Goal: Information Seeking & Learning: Learn about a topic

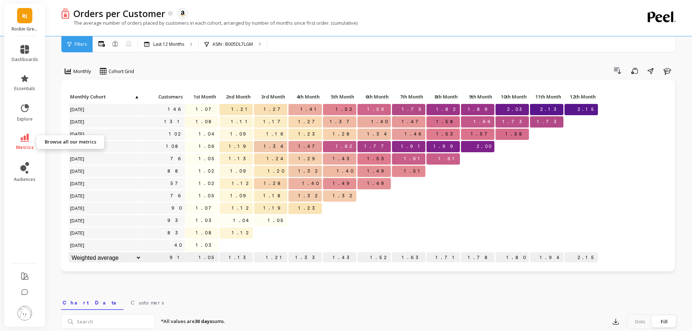
click at [20, 145] on span "metrics" at bounding box center [25, 148] width 18 height 6
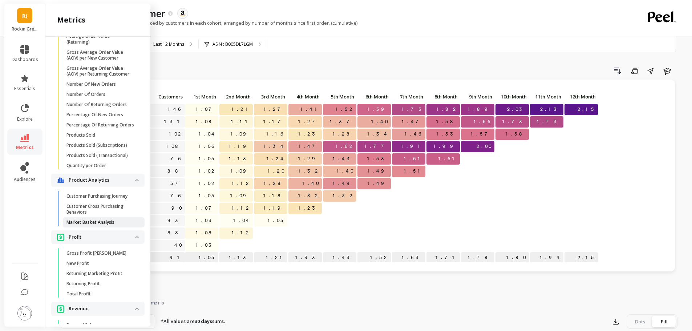
scroll to position [511, 0]
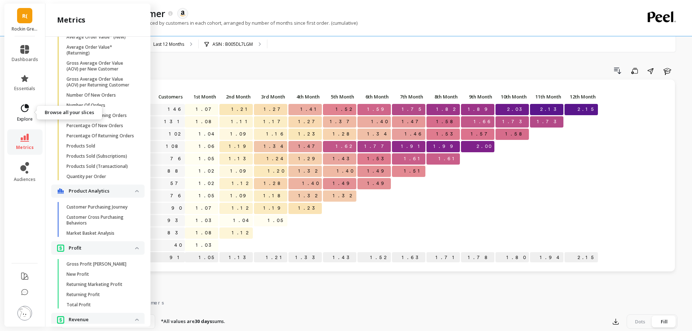
click at [26, 112] on icon at bounding box center [25, 108] width 10 height 10
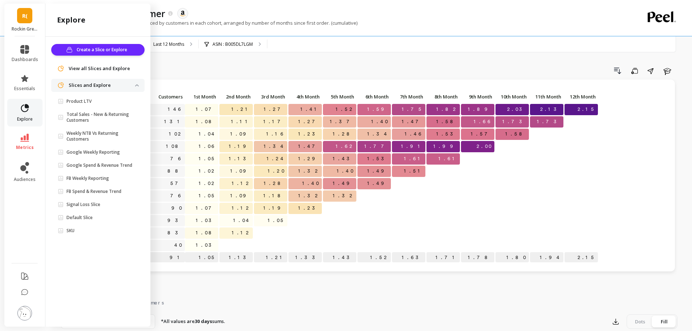
scroll to position [0, 0]
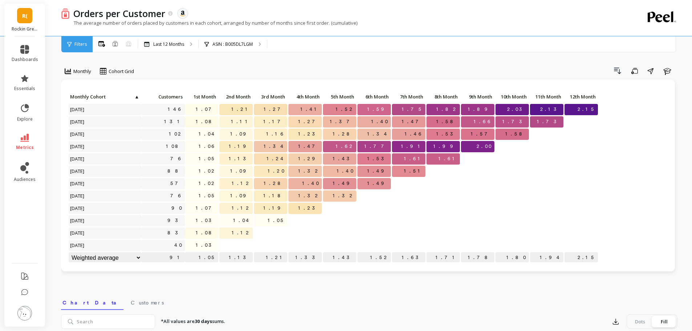
drag, startPoint x: 491, startPoint y: 223, endPoint x: 382, endPoint y: 219, distance: 109.3
click at [293, 307] on nav "Chart Data Customers" at bounding box center [369, 301] width 616 height 17
click at [17, 120] on span "explore" at bounding box center [25, 119] width 16 height 6
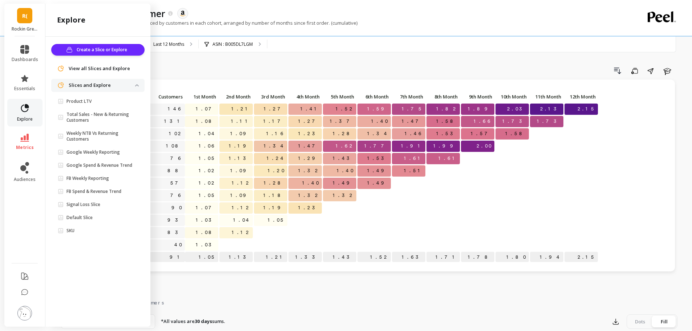
click at [24, 110] on icon at bounding box center [25, 108] width 10 height 10
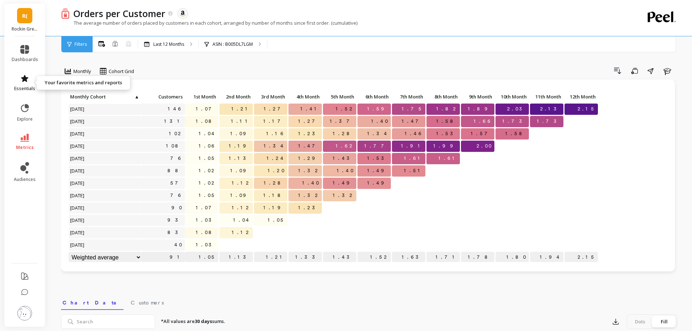
click at [26, 90] on span "essentials" at bounding box center [24, 89] width 21 height 6
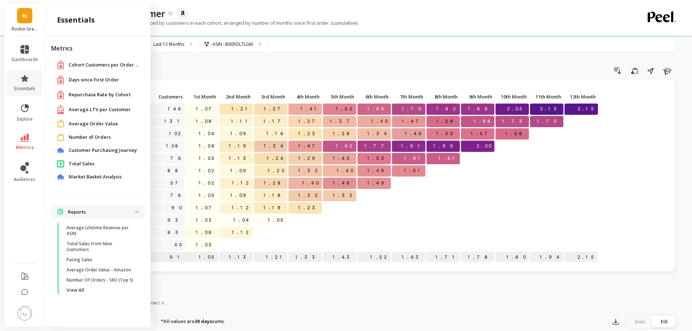
click at [78, 110] on span "Average LTV per Customer" at bounding box center [100, 109] width 62 height 7
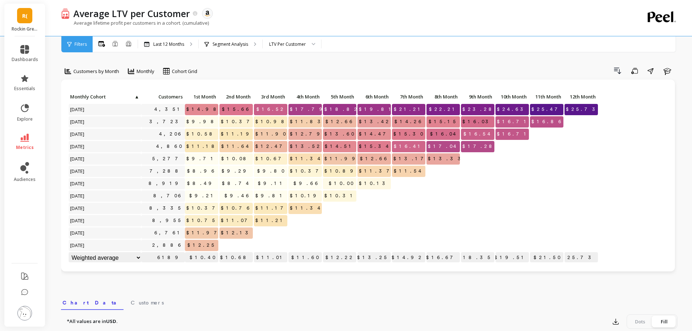
click at [67, 43] on div "Filters" at bounding box center [76, 44] width 31 height 16
click at [30, 137] on link "metrics" at bounding box center [25, 142] width 27 height 17
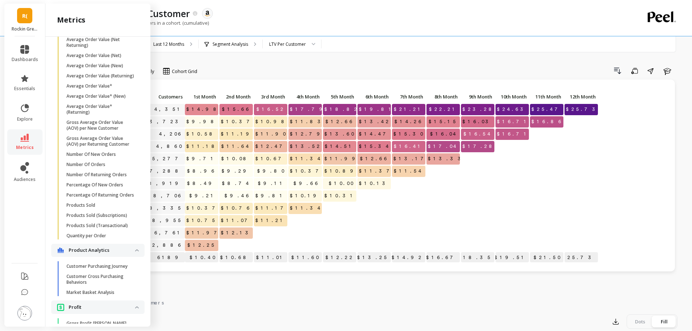
scroll to position [415, 0]
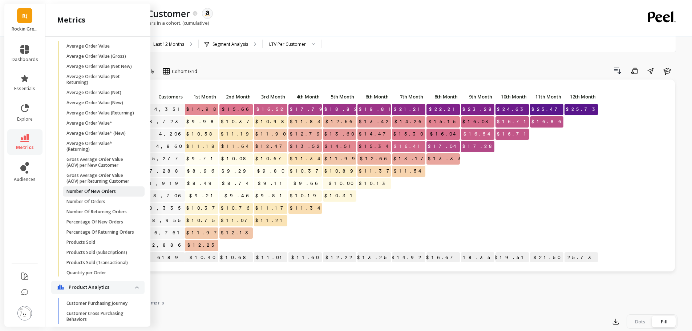
click at [80, 194] on p "Number Of New Orders" at bounding box center [90, 191] width 49 height 6
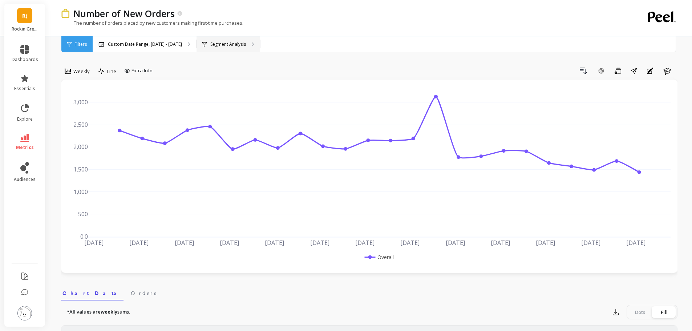
click at [227, 42] on p "Segment Analysis" at bounding box center [228, 44] width 36 height 6
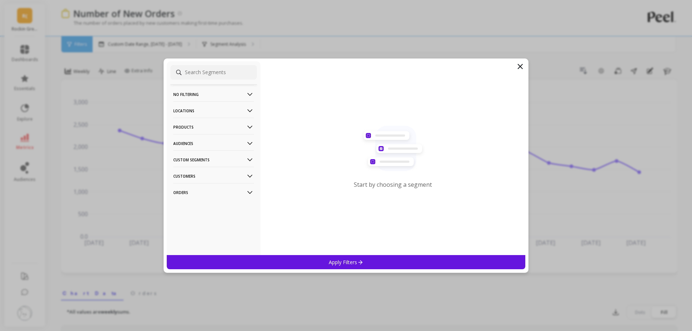
click at [193, 123] on p "Products" at bounding box center [213, 127] width 81 height 19
click at [194, 138] on div "ASIN" at bounding box center [213, 141] width 86 height 12
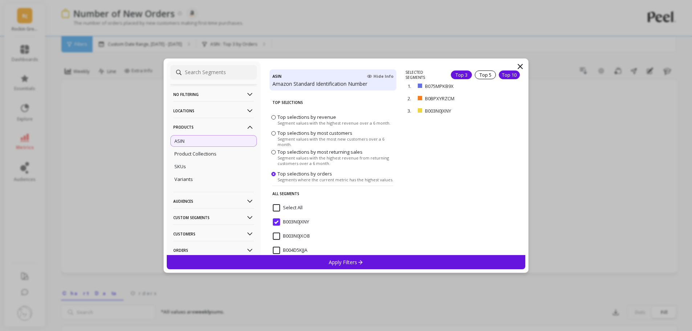
click at [503, 76] on div "Top 10" at bounding box center [508, 74] width 21 height 9
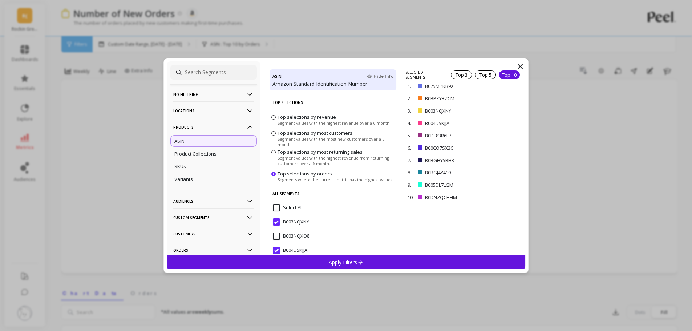
click at [414, 256] on div "Apply Filters" at bounding box center [346, 262] width 359 height 14
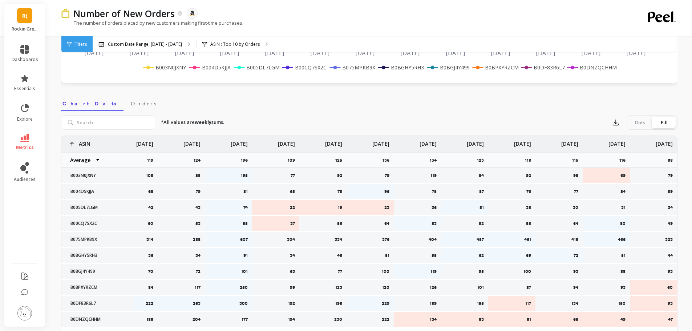
scroll to position [182, 0]
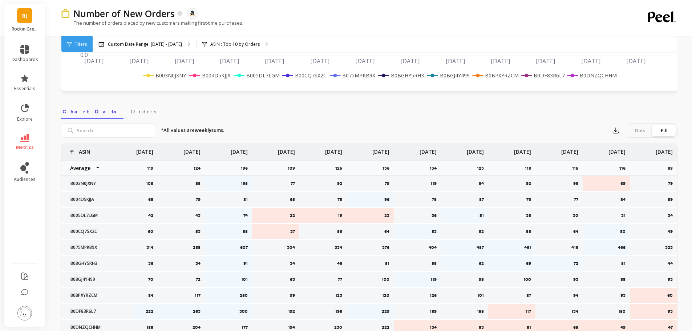
click at [90, 168] on select "Average Sum Max Min" at bounding box center [83, 168] width 44 height 15
select select "sum"
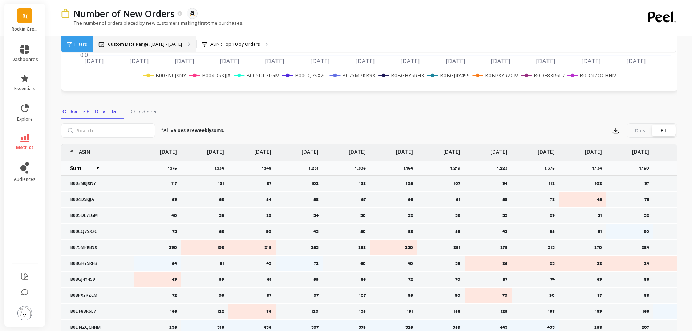
click at [132, 45] on p "Custom Date Range, [DATE] - [DATE]" at bounding box center [145, 44] width 74 height 6
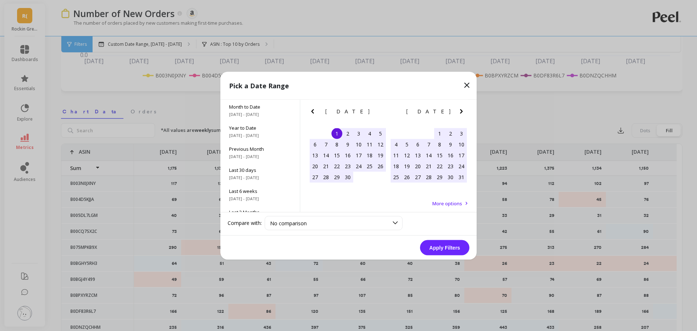
select select "sum"
click at [243, 126] on span "Year to Date" at bounding box center [260, 127] width 62 height 7
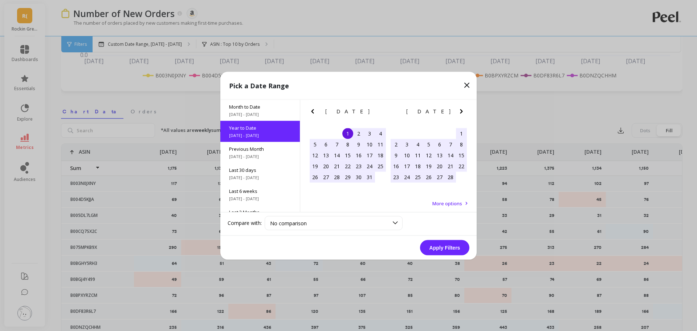
click at [449, 251] on button "Apply Filters" at bounding box center [444, 247] width 49 height 15
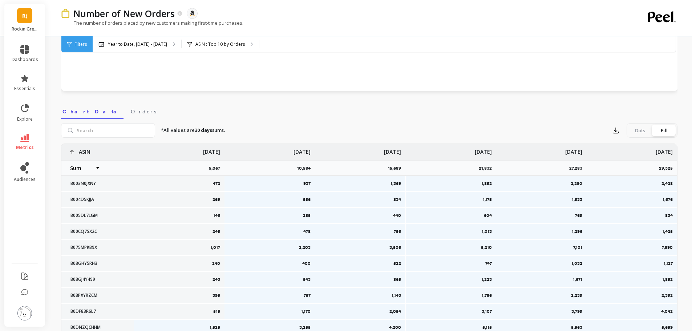
select select "sum"
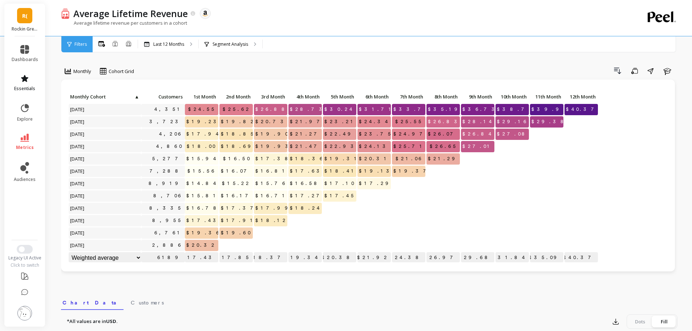
click at [24, 86] on span "essentials" at bounding box center [24, 89] width 21 height 6
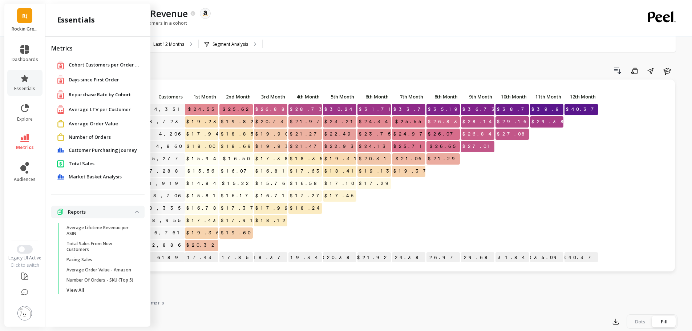
scroll to position [10, 0]
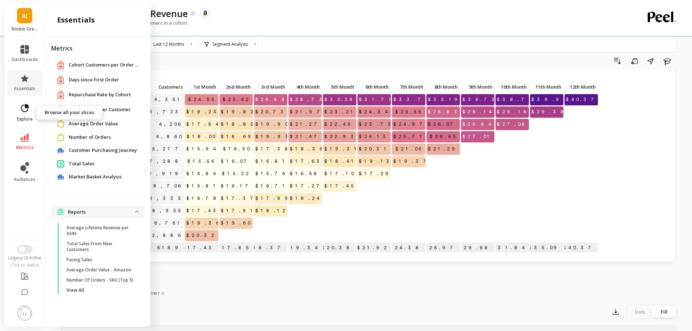
click at [25, 114] on link "explore" at bounding box center [25, 112] width 27 height 19
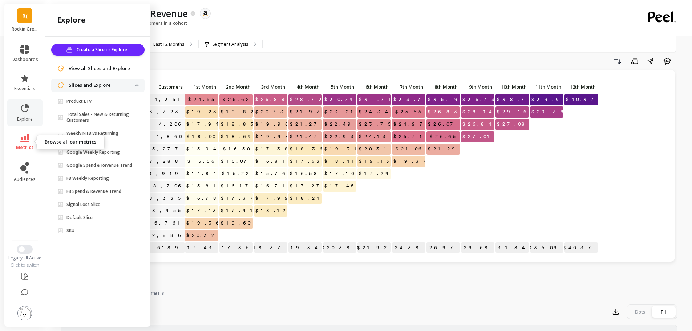
click at [33, 143] on link "metrics" at bounding box center [25, 142] width 27 height 17
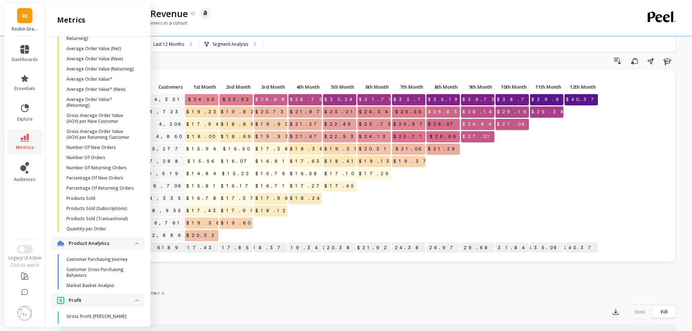
scroll to position [459, 0]
click at [81, 150] on p "Number Of New Orders" at bounding box center [90, 147] width 49 height 6
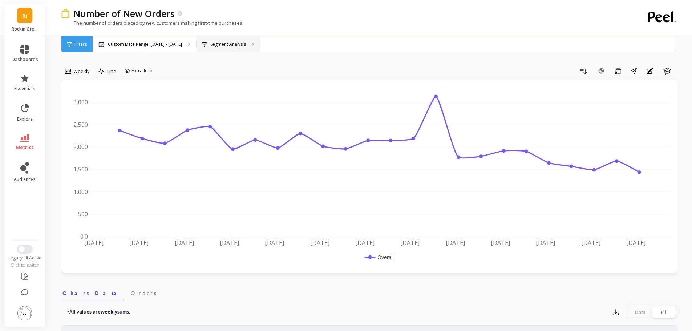
click at [216, 49] on div "Segment Analysis" at bounding box center [228, 44] width 64 height 16
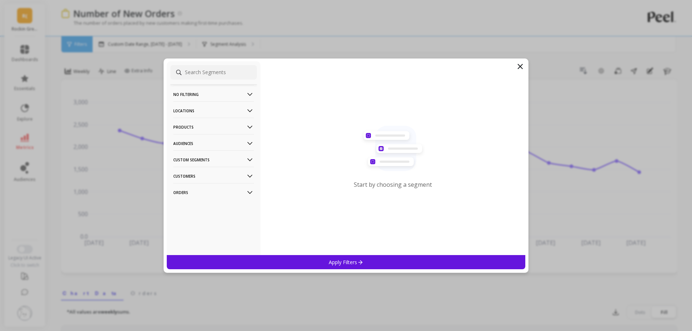
click at [198, 126] on p "Products" at bounding box center [213, 127] width 81 height 19
click at [194, 142] on div "ASIN" at bounding box center [213, 141] width 86 height 12
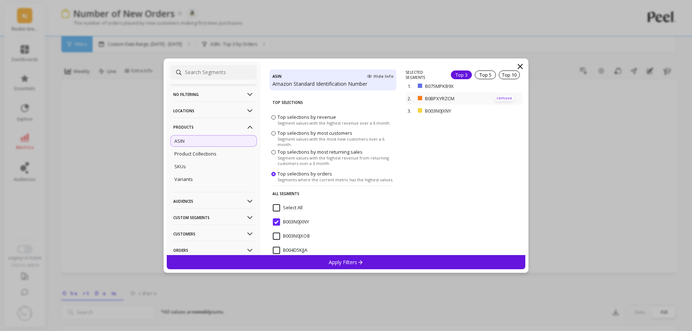
click at [497, 98] on p "remove" at bounding box center [504, 97] width 19 height 5
click at [499, 87] on p "remove" at bounding box center [504, 87] width 19 height 5
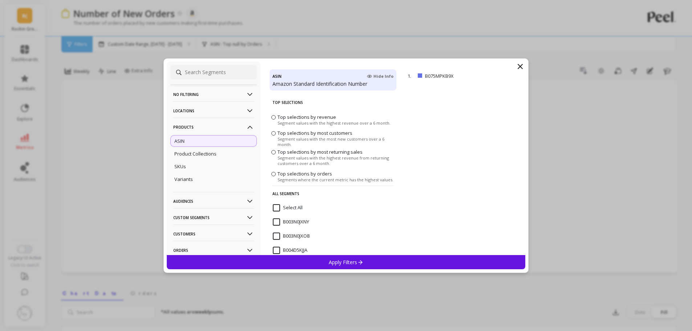
click at [403, 265] on div "Apply Filters" at bounding box center [346, 262] width 359 height 14
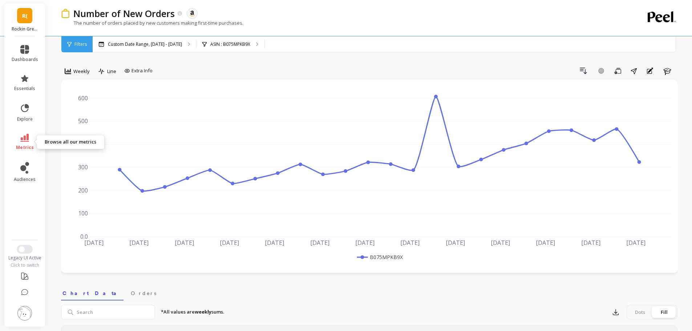
click at [27, 145] on span "metrics" at bounding box center [25, 148] width 18 height 6
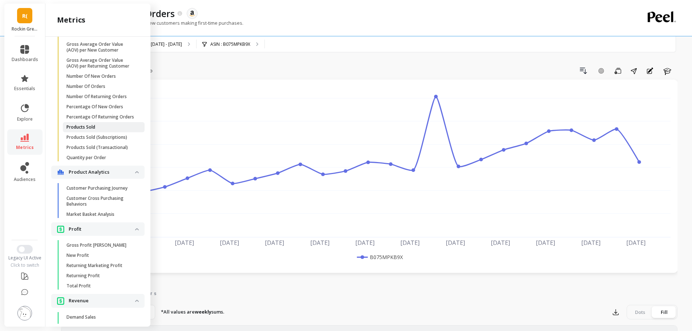
scroll to position [529, 0]
drag, startPoint x: 385, startPoint y: 0, endPoint x: 25, endPoint y: 111, distance: 376.6
click at [25, 111] on icon at bounding box center [25, 108] width 8 height 8
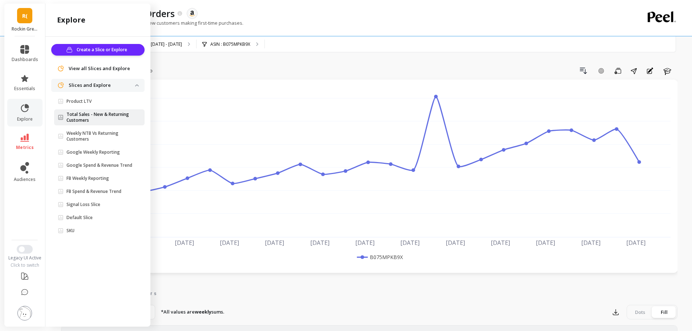
click at [123, 113] on p "Total Sales - New & Returning Customers" at bounding box center [100, 117] width 69 height 12
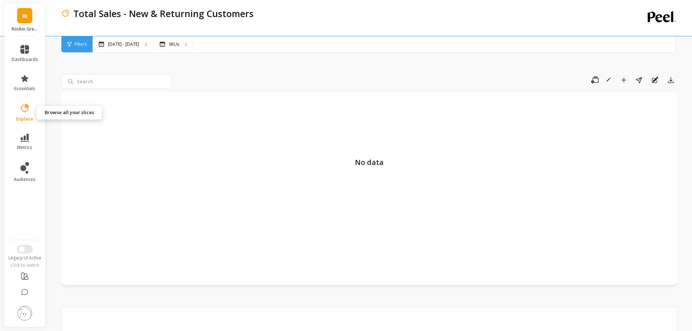
click at [27, 110] on icon at bounding box center [25, 108] width 10 height 10
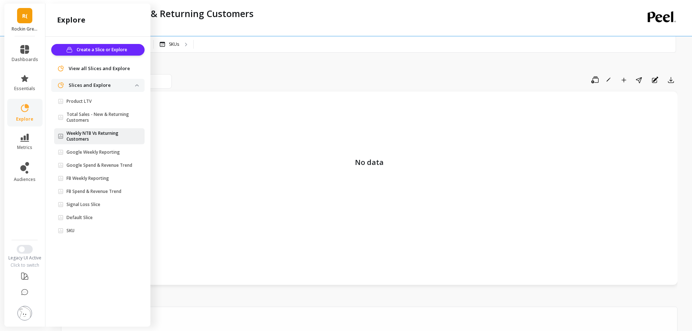
click at [100, 133] on p "Weekly NTB Vs Returning Customers" at bounding box center [100, 136] width 69 height 12
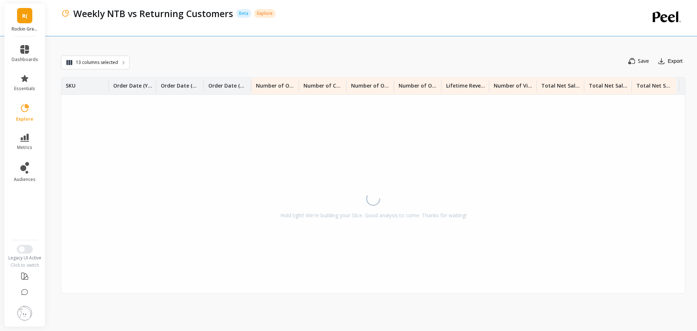
click at [178, 58] on div "Save Export" at bounding box center [408, 60] width 556 height 15
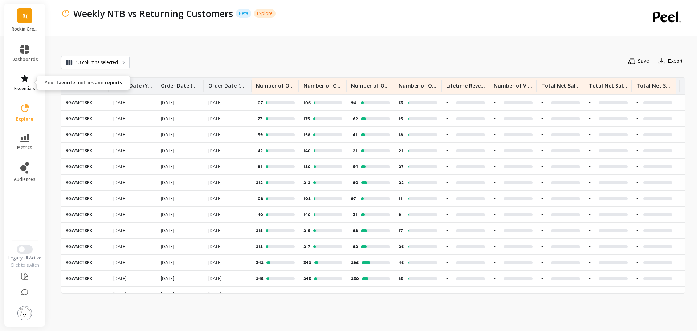
click at [27, 85] on link "essentials" at bounding box center [25, 82] width 27 height 17
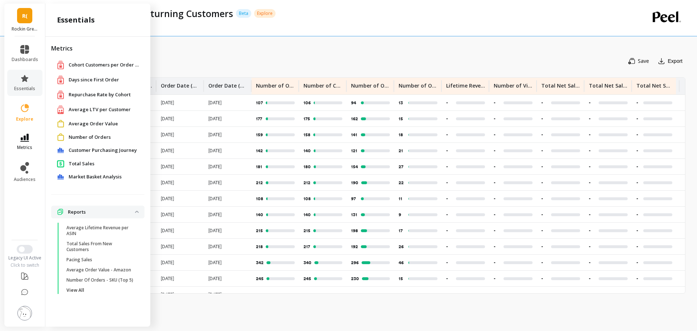
click at [28, 135] on icon at bounding box center [24, 138] width 9 height 8
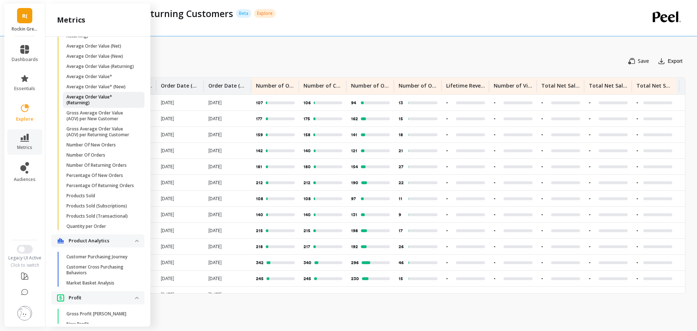
scroll to position [461, 0]
click at [119, 147] on span "Number Of New Orders" at bounding box center [100, 145] width 69 height 6
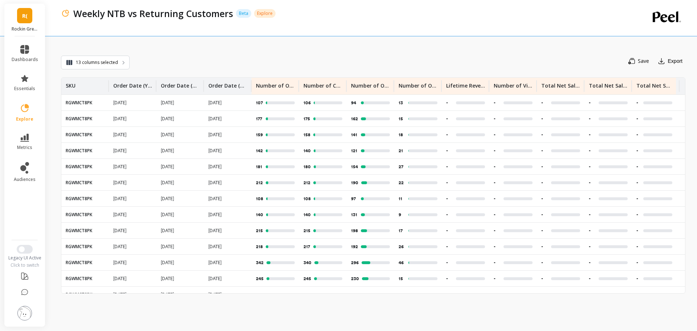
scroll to position [0, 0]
click at [442, 68] on div "Save Export" at bounding box center [408, 60] width 556 height 15
click at [94, 66] on button "13 columns selected" at bounding box center [95, 63] width 69 height 14
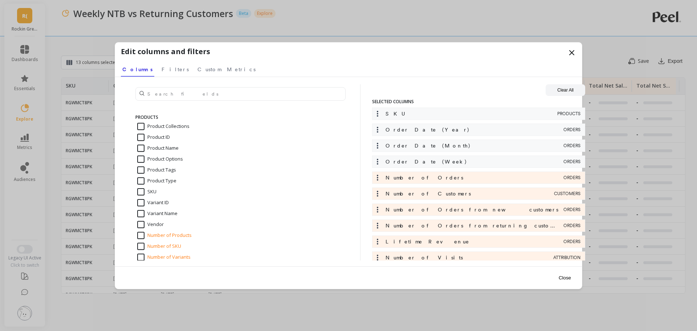
scroll to position [957, 0]
drag, startPoint x: 280, startPoint y: 15, endPoint x: 570, endPoint y: 50, distance: 292.2
click at [570, 50] on div "13 columns selected Edit columns and filters Select a tab Columns Filters Custo…" at bounding box center [373, 168] width 624 height 325
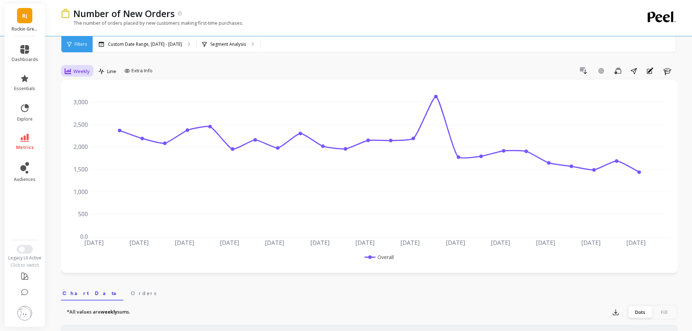
click at [77, 69] on span "Weekly" at bounding box center [81, 71] width 16 height 7
click at [89, 131] on div "Monthly" at bounding box center [87, 129] width 41 height 7
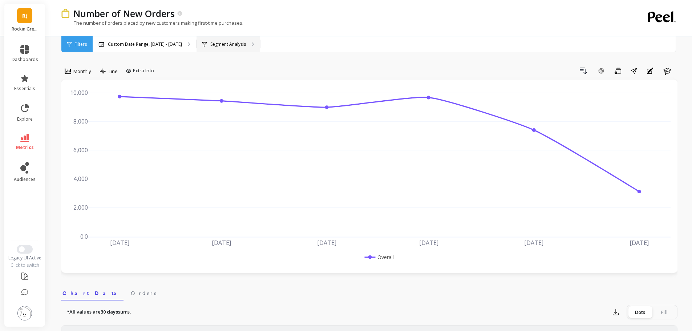
click at [229, 46] on p "Segment Analysis" at bounding box center [228, 44] width 36 height 6
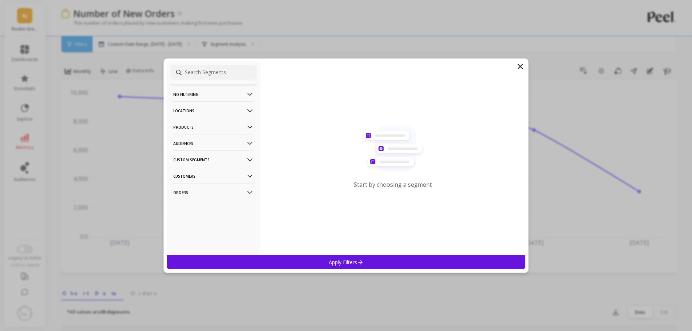
click at [230, 124] on p "Products" at bounding box center [213, 127] width 81 height 19
click at [208, 143] on div "ASIN" at bounding box center [213, 141] width 86 height 12
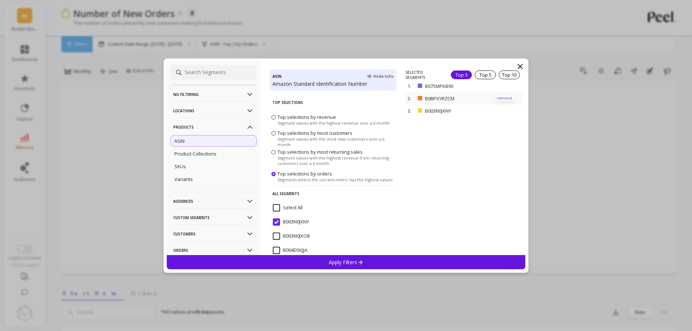
click at [503, 98] on p "remove" at bounding box center [504, 97] width 19 height 5
click at [502, 89] on p "remove" at bounding box center [504, 87] width 19 height 5
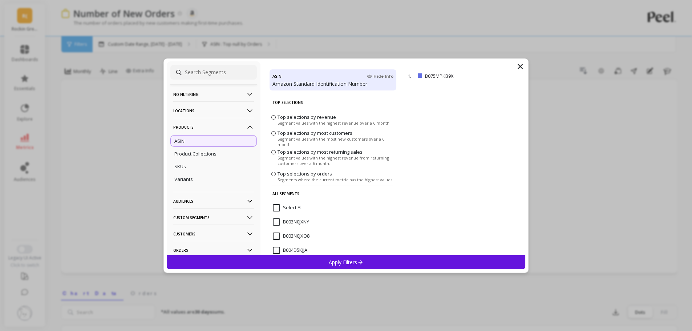
click at [449, 259] on div "Apply Filters" at bounding box center [346, 262] width 359 height 14
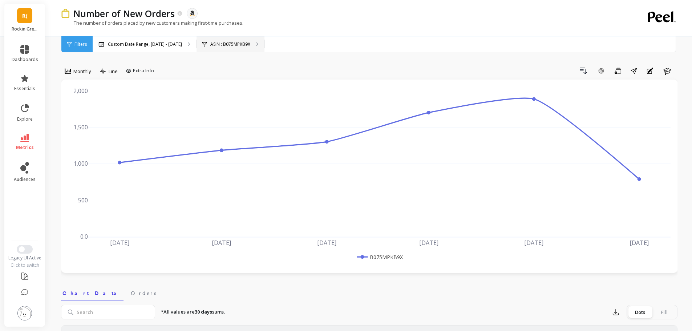
click at [238, 49] on div "ASIN : B075MPKB9X" at bounding box center [230, 44] width 68 height 16
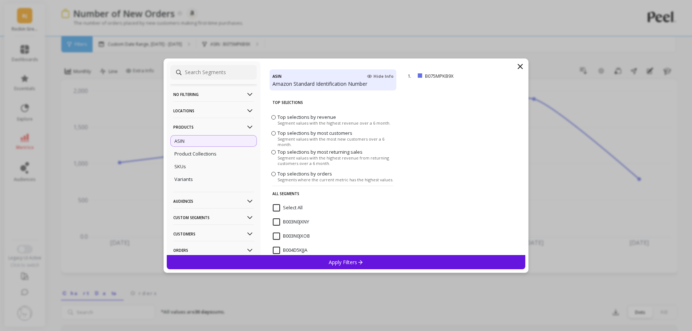
click at [520, 64] on icon at bounding box center [520, 66] width 9 height 9
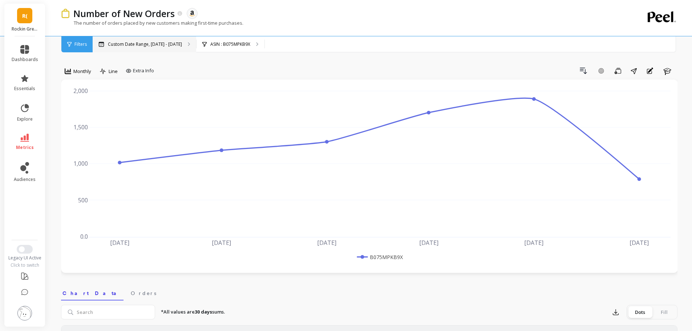
click at [168, 46] on p "Custom Date Range, [DATE] - [DATE]" at bounding box center [145, 44] width 74 height 6
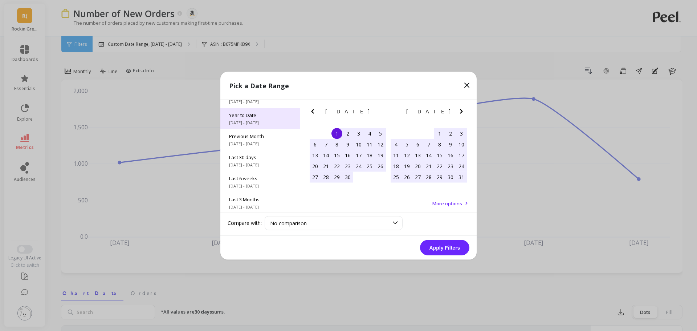
scroll to position [14, 0]
click at [254, 117] on div "Year to Date [DATE] - [DATE]" at bounding box center [260, 117] width 80 height 21
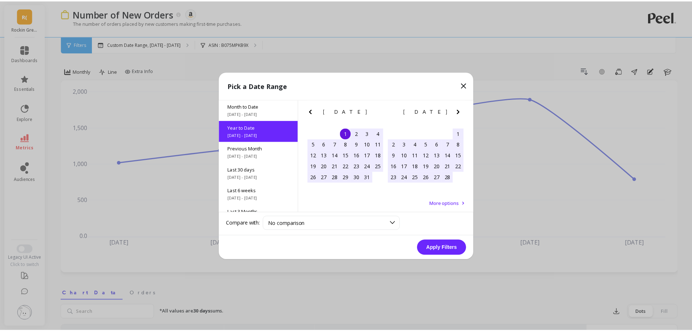
scroll to position [0, 0]
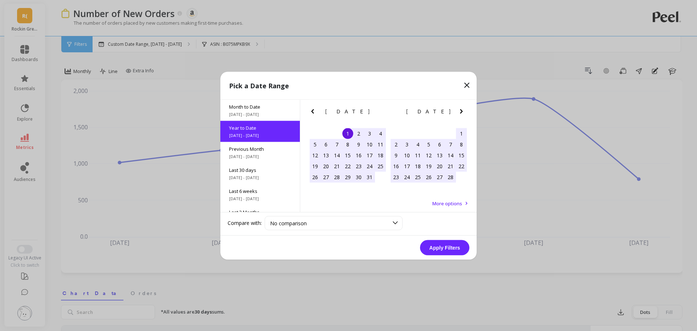
click at [447, 250] on button "Apply Filters" at bounding box center [444, 247] width 49 height 15
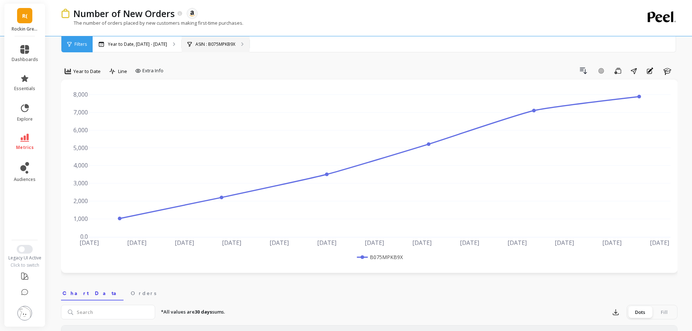
click at [218, 42] on p "ASIN : B075MPKB9X" at bounding box center [215, 44] width 40 height 6
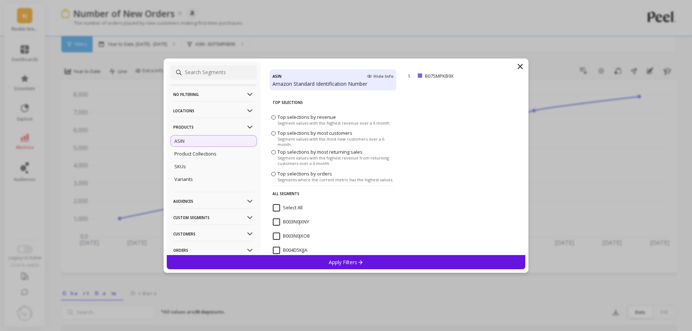
click at [277, 207] on input "Select All" at bounding box center [288, 207] width 30 height 7
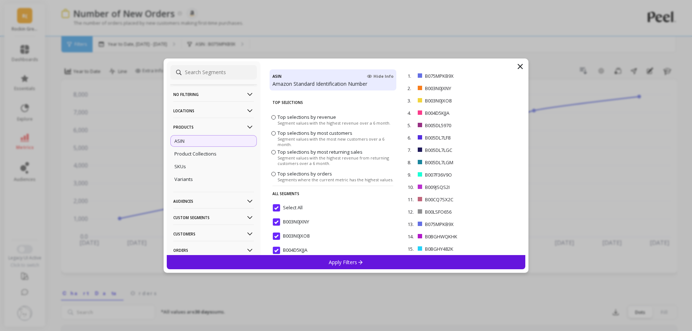
click at [282, 265] on div "Apply Filters" at bounding box center [346, 262] width 359 height 14
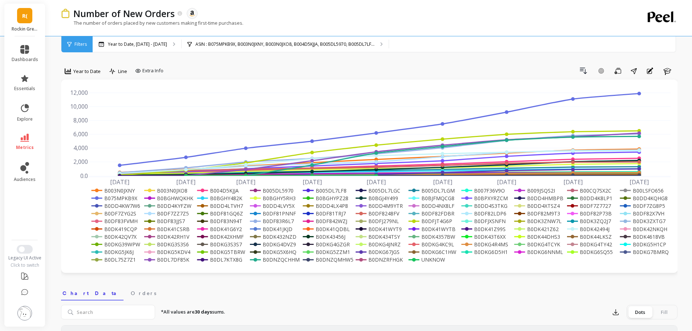
click at [26, 146] on span "metrics" at bounding box center [25, 148] width 18 height 6
click at [294, 298] on nav "Chart Data Orders" at bounding box center [369, 292] width 616 height 17
click at [30, 176] on link "audiences" at bounding box center [25, 172] width 27 height 20
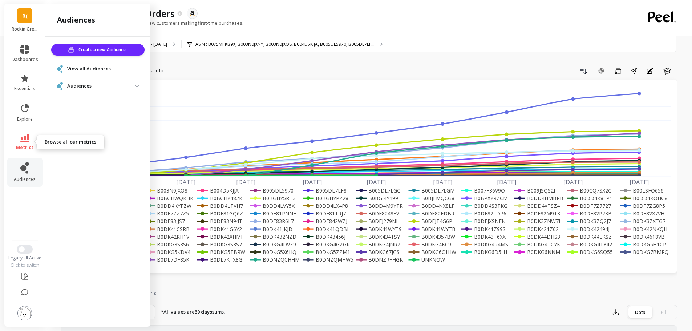
click at [29, 143] on link "metrics" at bounding box center [25, 142] width 27 height 17
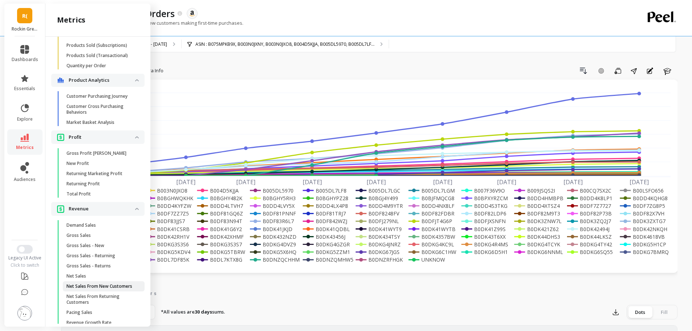
scroll to position [621, 0]
click at [112, 100] on p "Customer Purchasing Journey" at bounding box center [96, 97] width 61 height 6
